Goal: Navigation & Orientation: Understand site structure

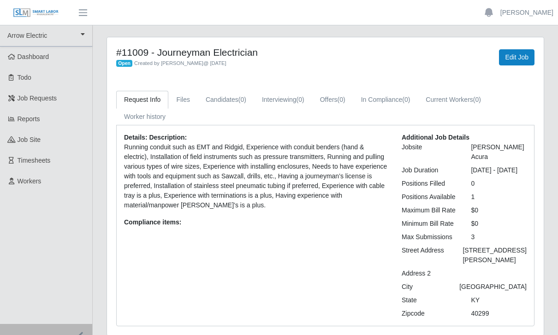
click at [34, 166] on link "Timesheets" at bounding box center [46, 160] width 92 height 21
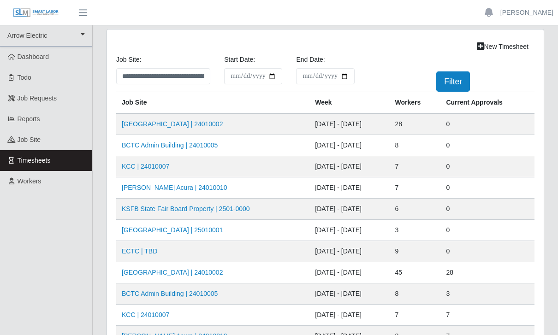
click at [27, 141] on span "job site" at bounding box center [30, 139] width 24 height 7
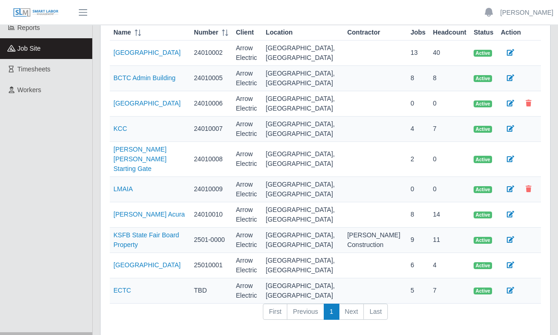
scroll to position [95, 0]
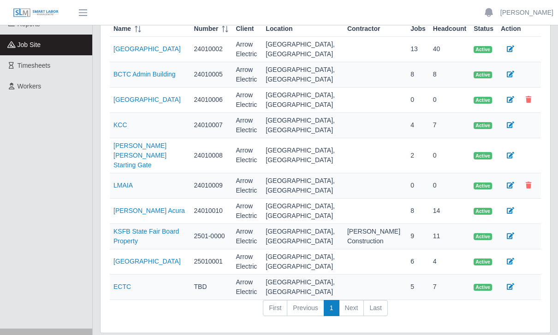
click at [346, 204] on td at bounding box center [375, 211] width 63 height 25
click at [166, 207] on link "[PERSON_NAME] Acura" at bounding box center [149, 210] width 72 height 7
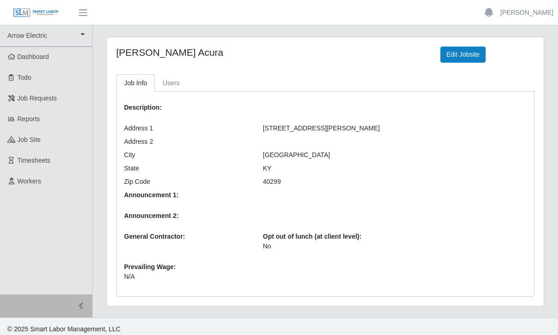
click at [31, 121] on span "Reports" at bounding box center [29, 118] width 23 height 7
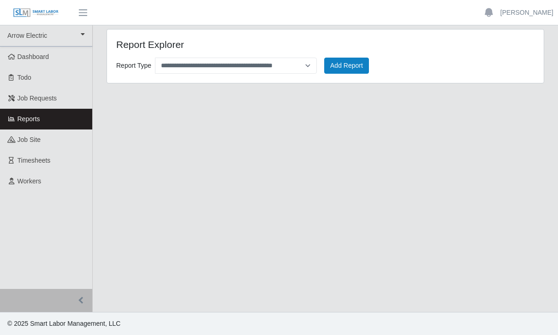
click at [41, 57] on span "Dashboard" at bounding box center [34, 56] width 32 height 7
